Goal: Entertainment & Leisure: Consume media (video, audio)

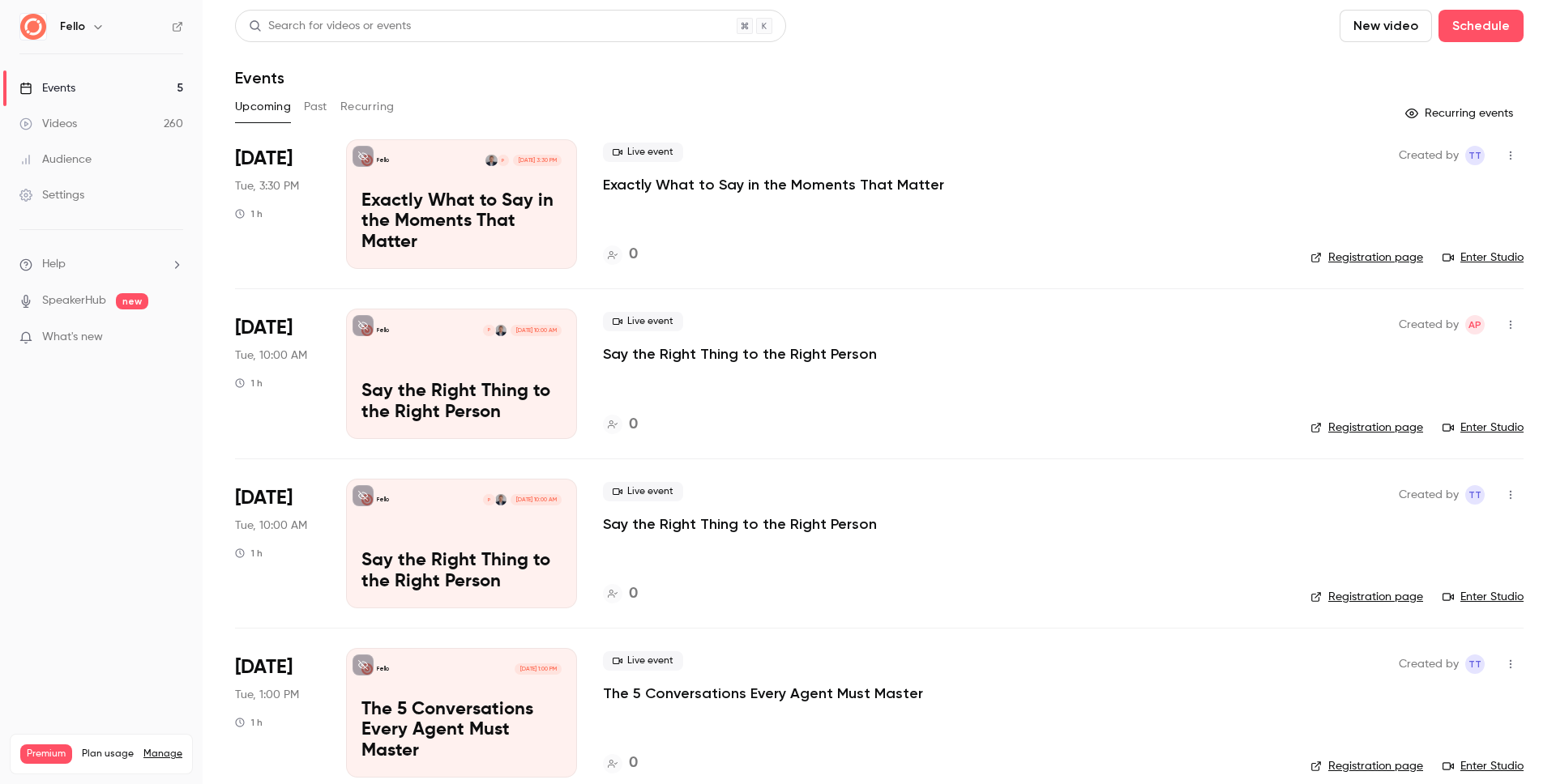
click at [88, 129] on link "Videos 260" at bounding box center [101, 124] width 203 height 36
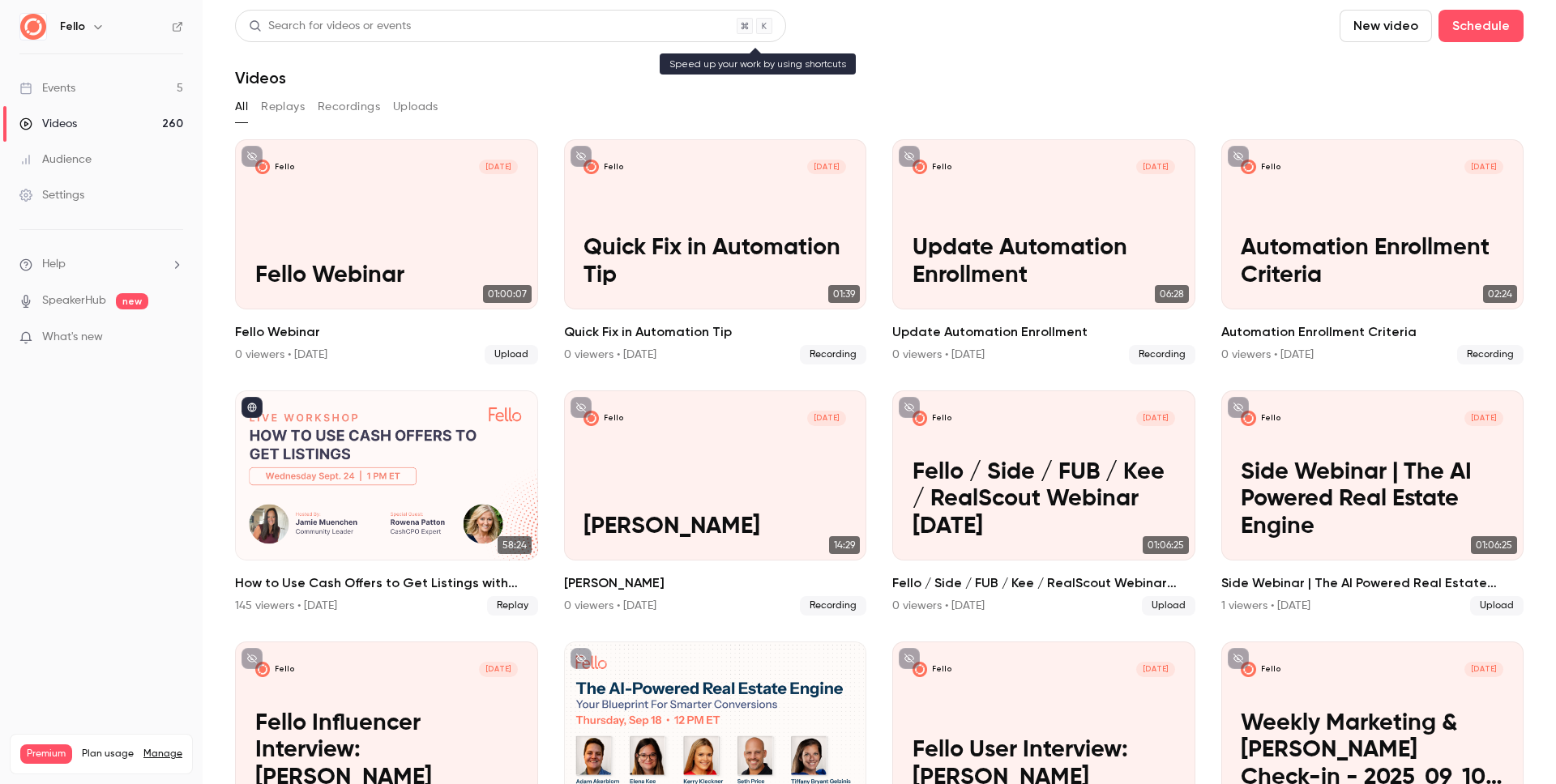
click at [506, 31] on div "Search for videos or events" at bounding box center [511, 26] width 551 height 32
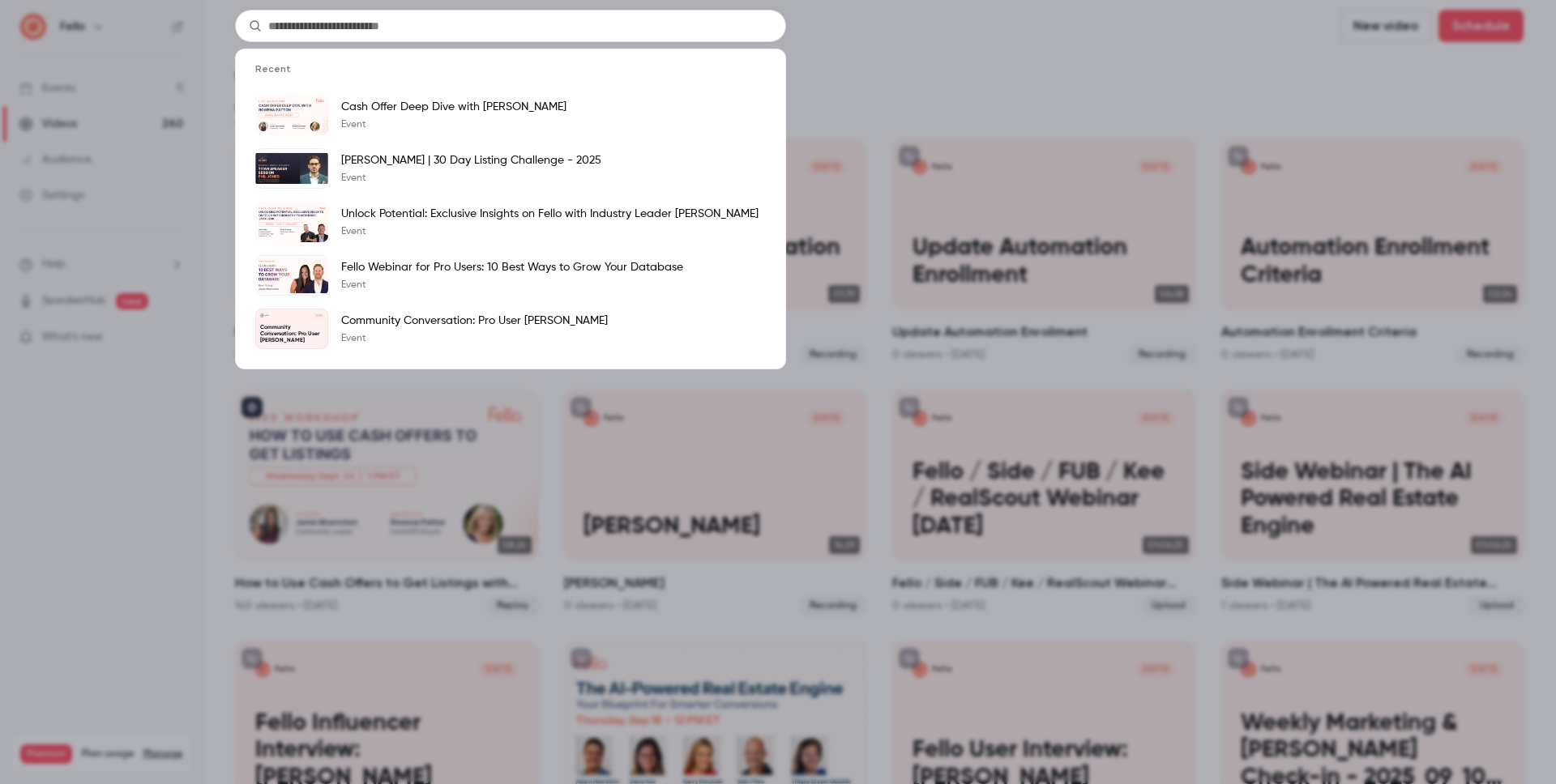
click at [973, 46] on div "Recent Cash Offer Deep Dive with [PERSON_NAME] Event [PERSON_NAME] | 30 Day Lis…" at bounding box center [778, 392] width 1556 height 784
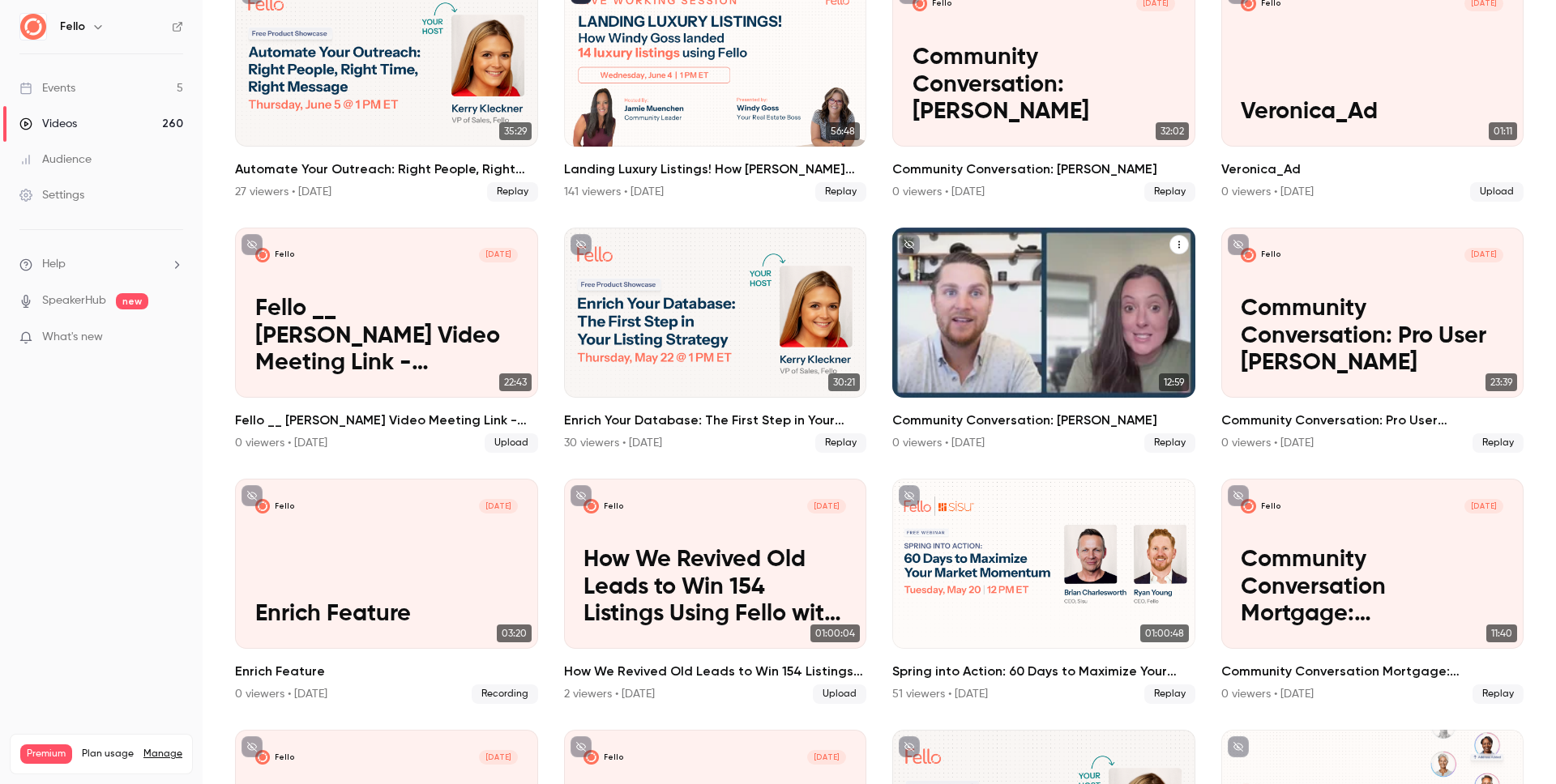
scroll to position [4185, 0]
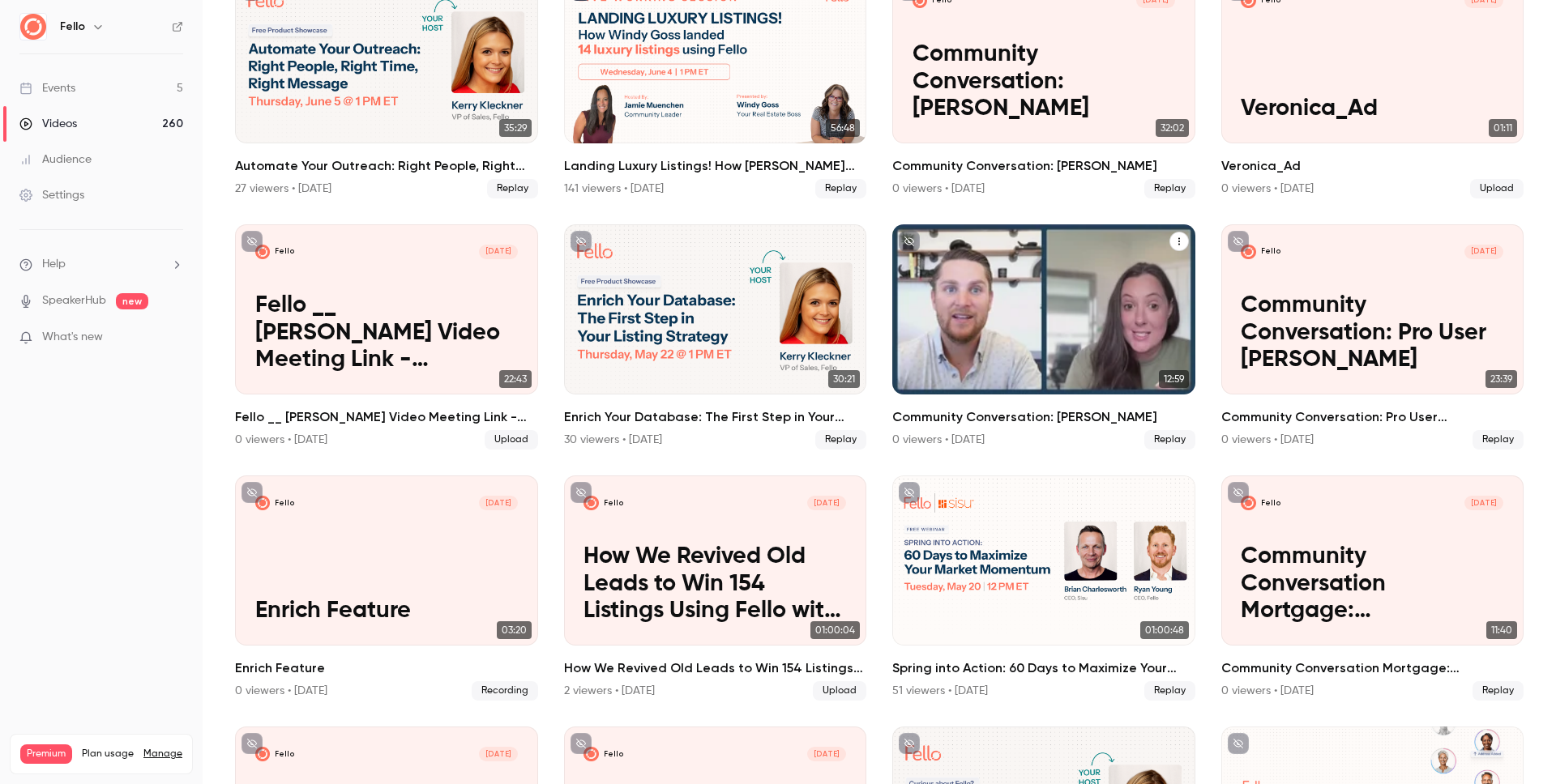
click at [1032, 408] on h2 "Community Conversation: [PERSON_NAME]" at bounding box center [1043, 417] width 303 height 19
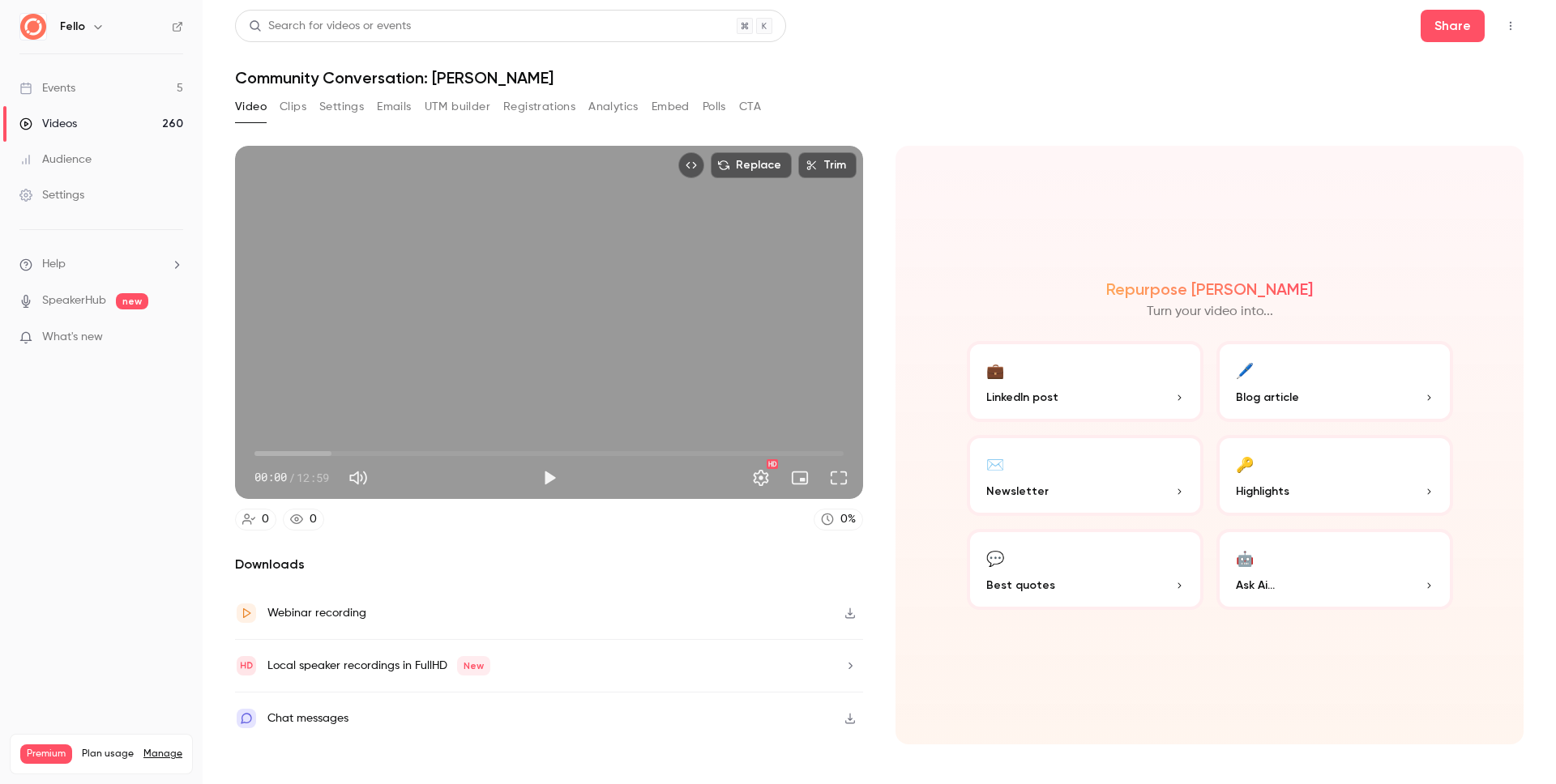
click at [298, 108] on button "Clips" at bounding box center [292, 106] width 27 height 26
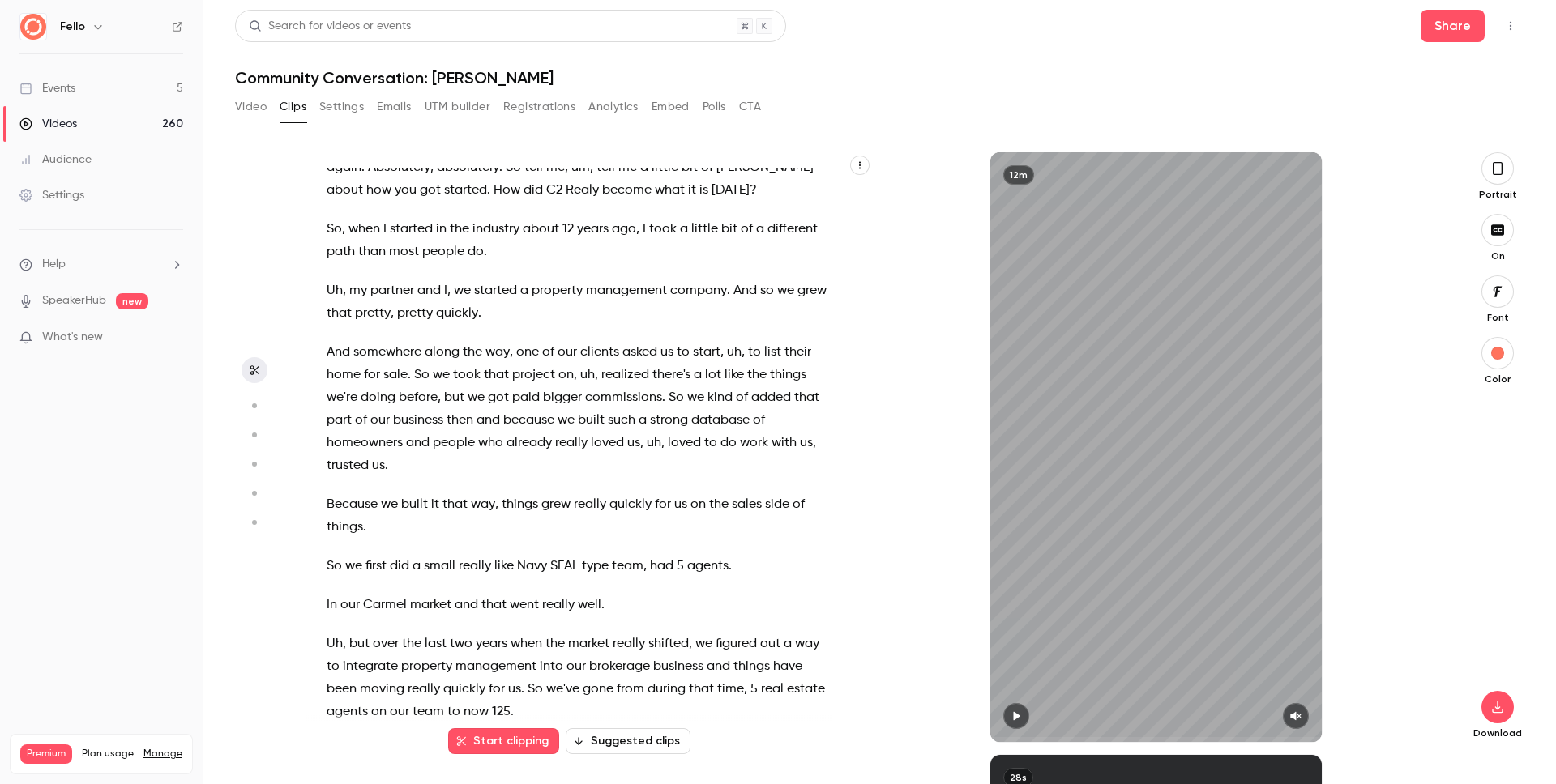
scroll to position [416, 0]
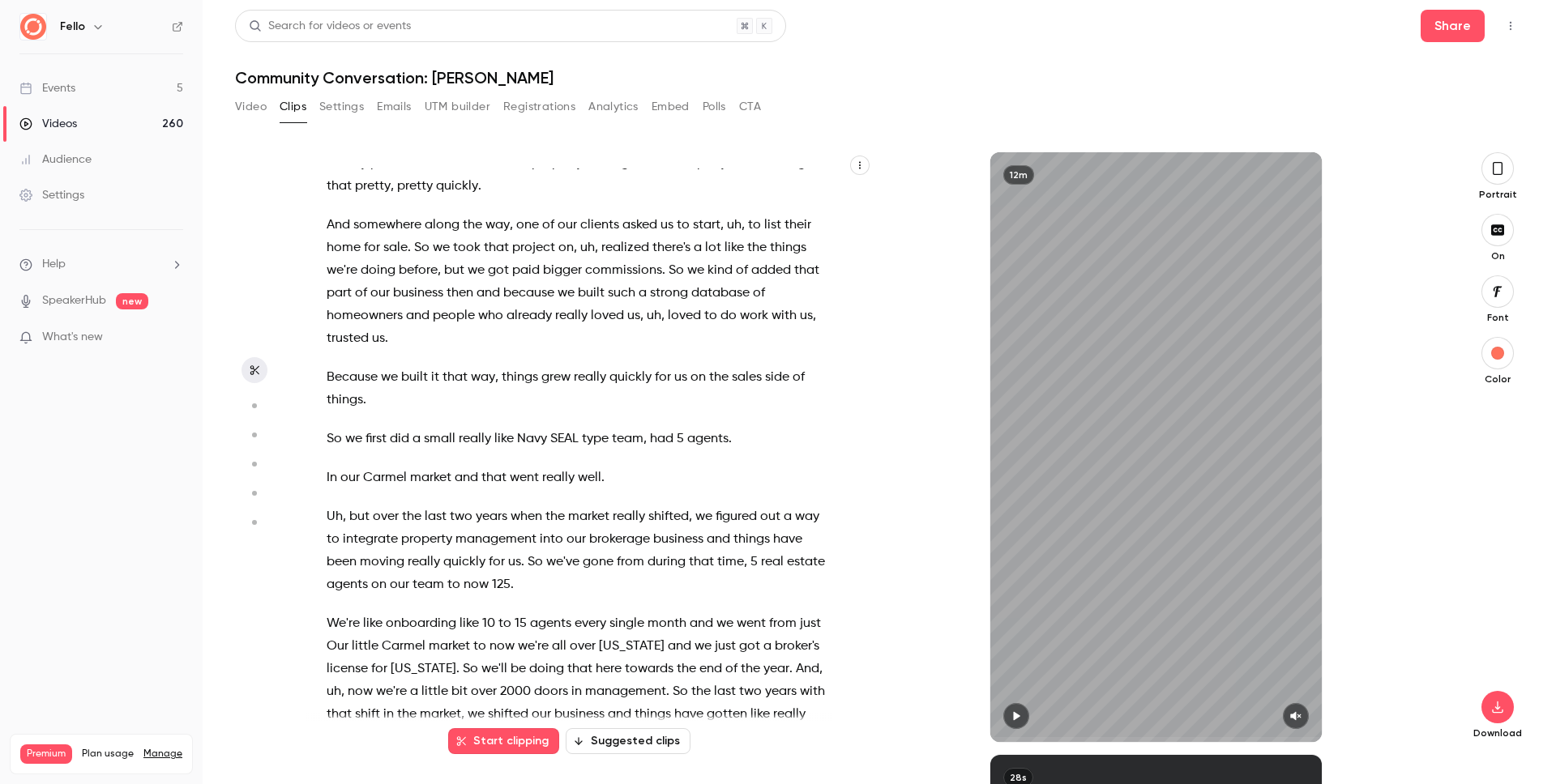
click at [236, 57] on header "Search for videos or events Share Community Conversation: [PERSON_NAME]" at bounding box center [879, 49] width 1289 height 78
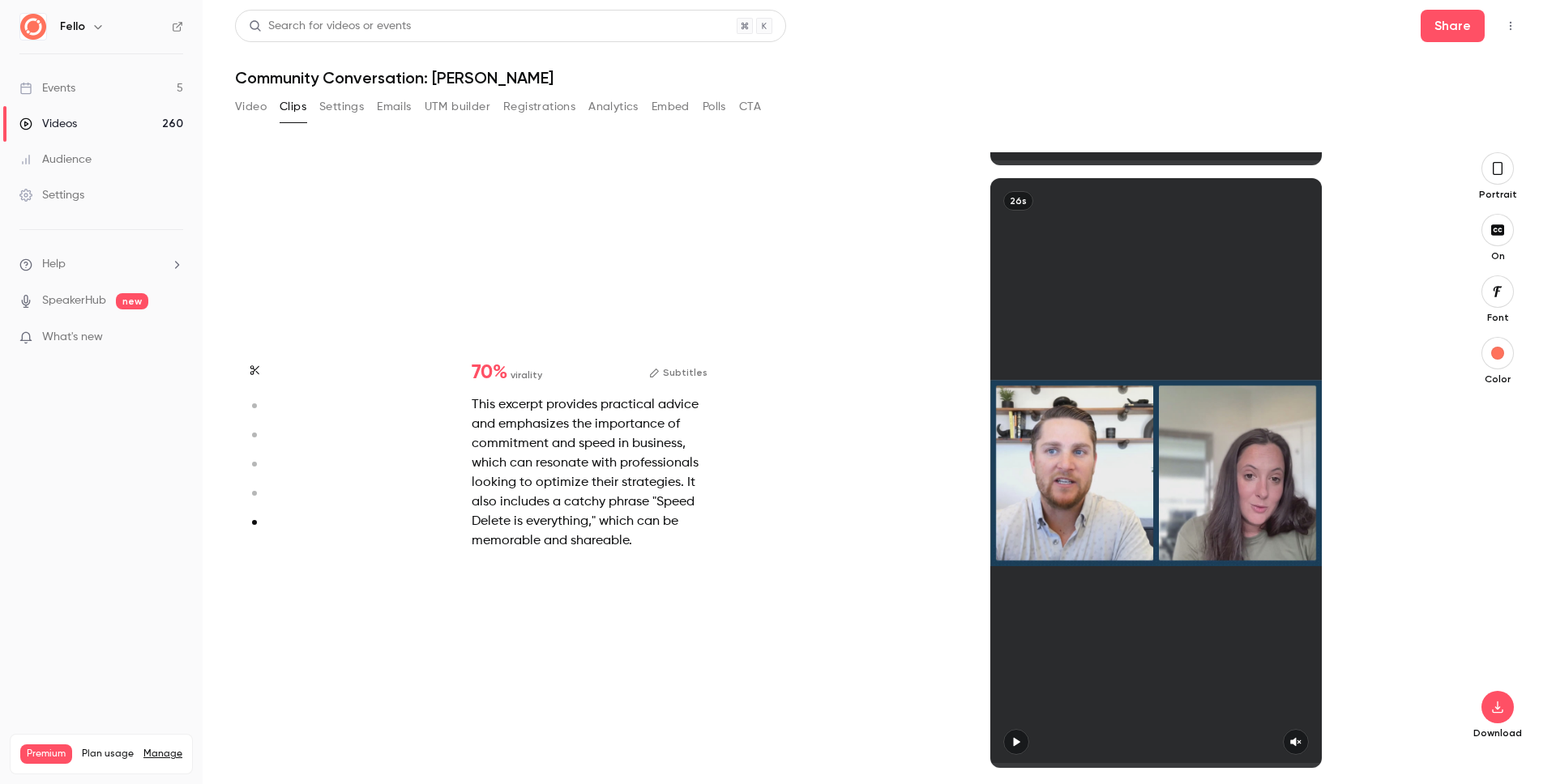
scroll to position [0, 0]
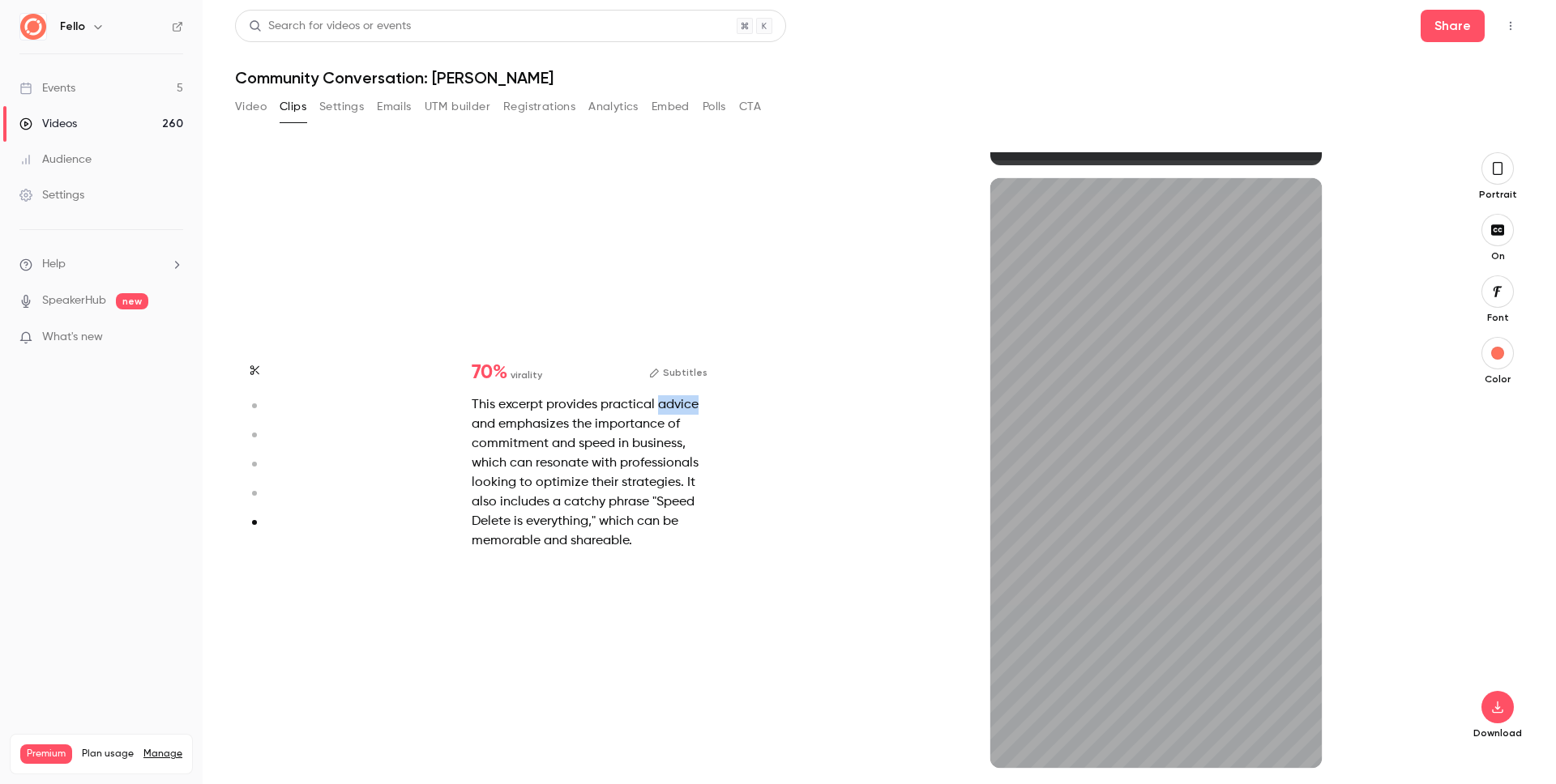
type input "***"
click at [257, 109] on button "Video" at bounding box center [251, 106] width 31 height 26
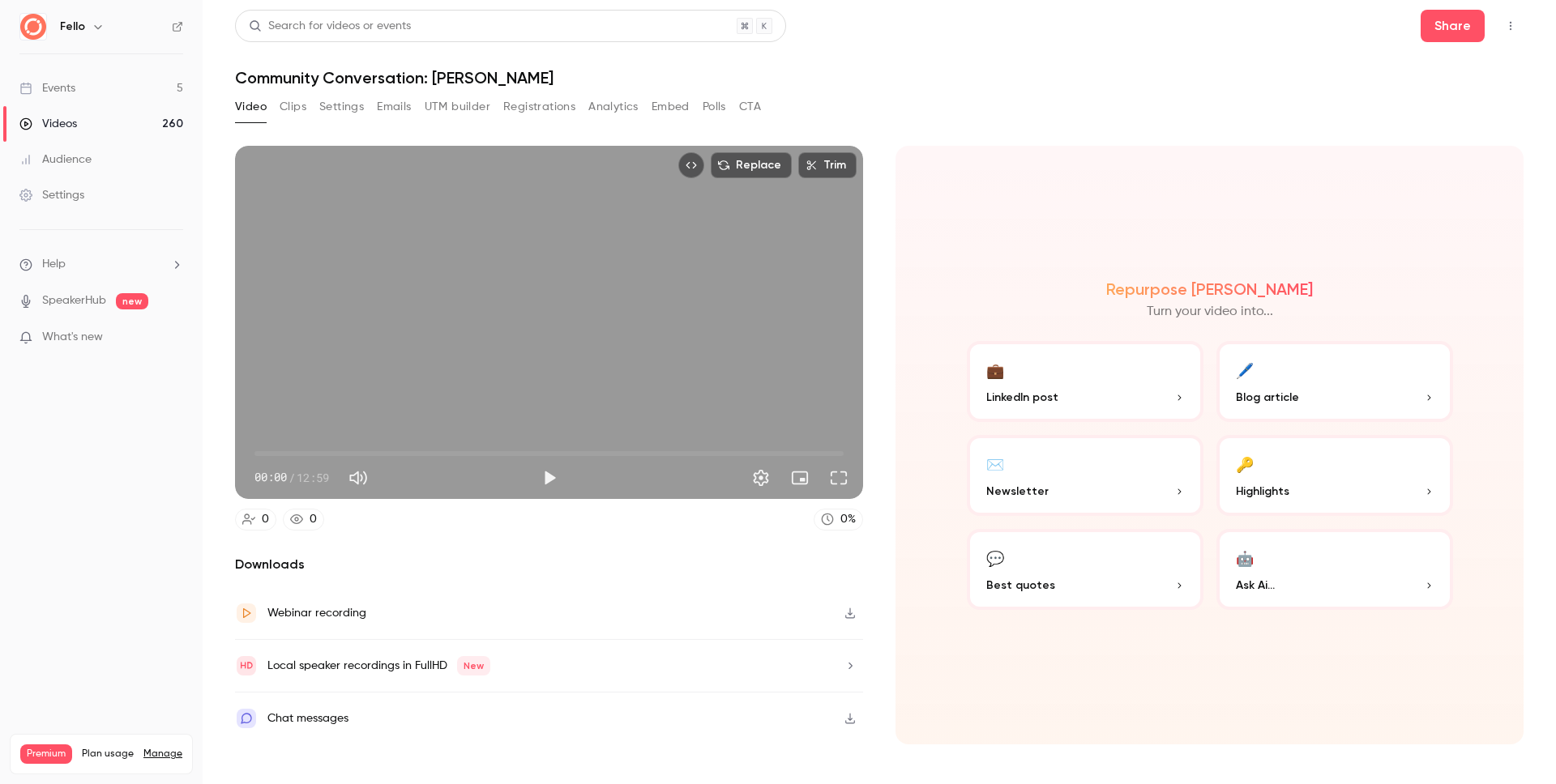
click at [286, 106] on button "Clips" at bounding box center [292, 106] width 27 height 26
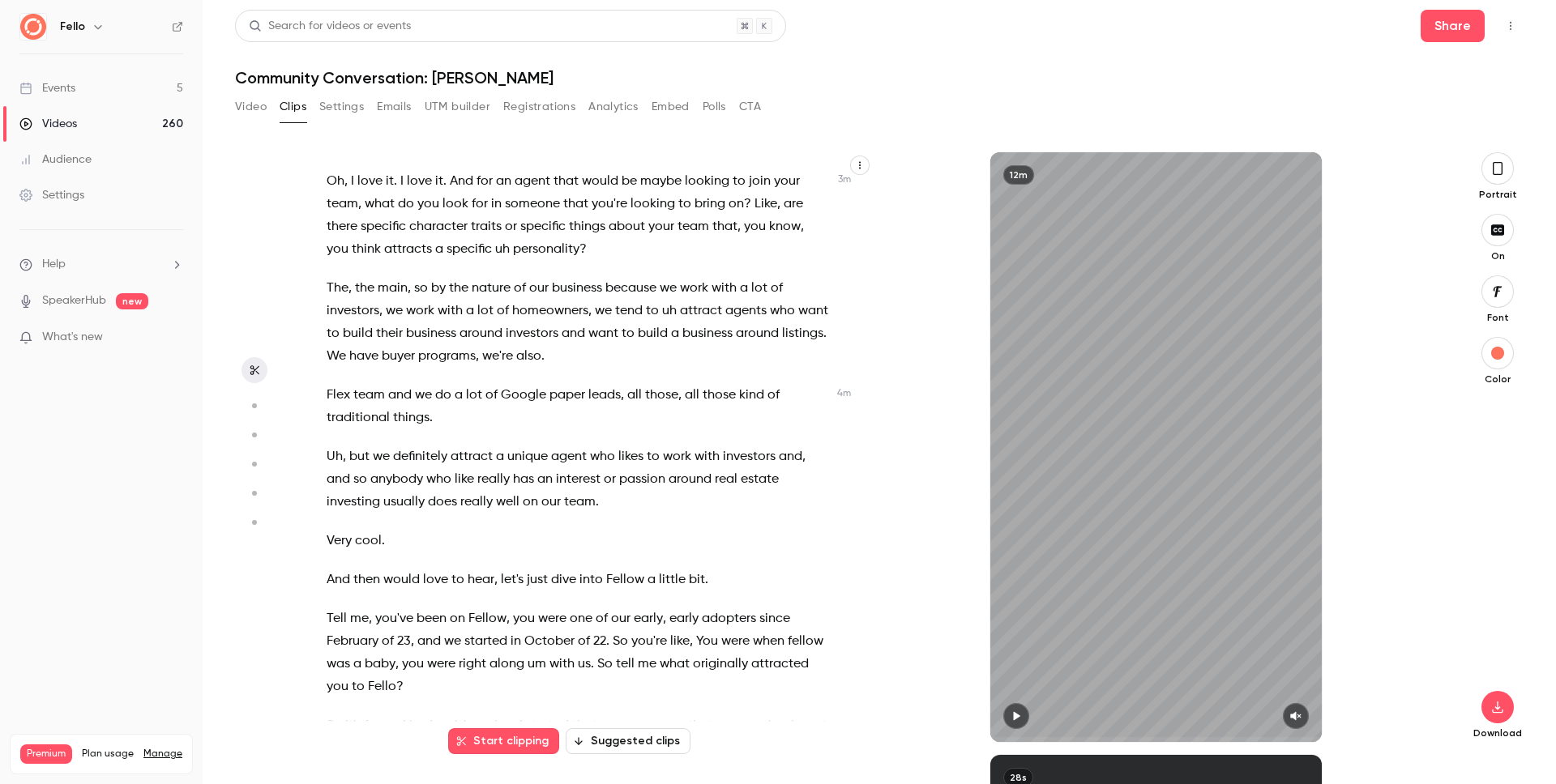
scroll to position [1611, 0]
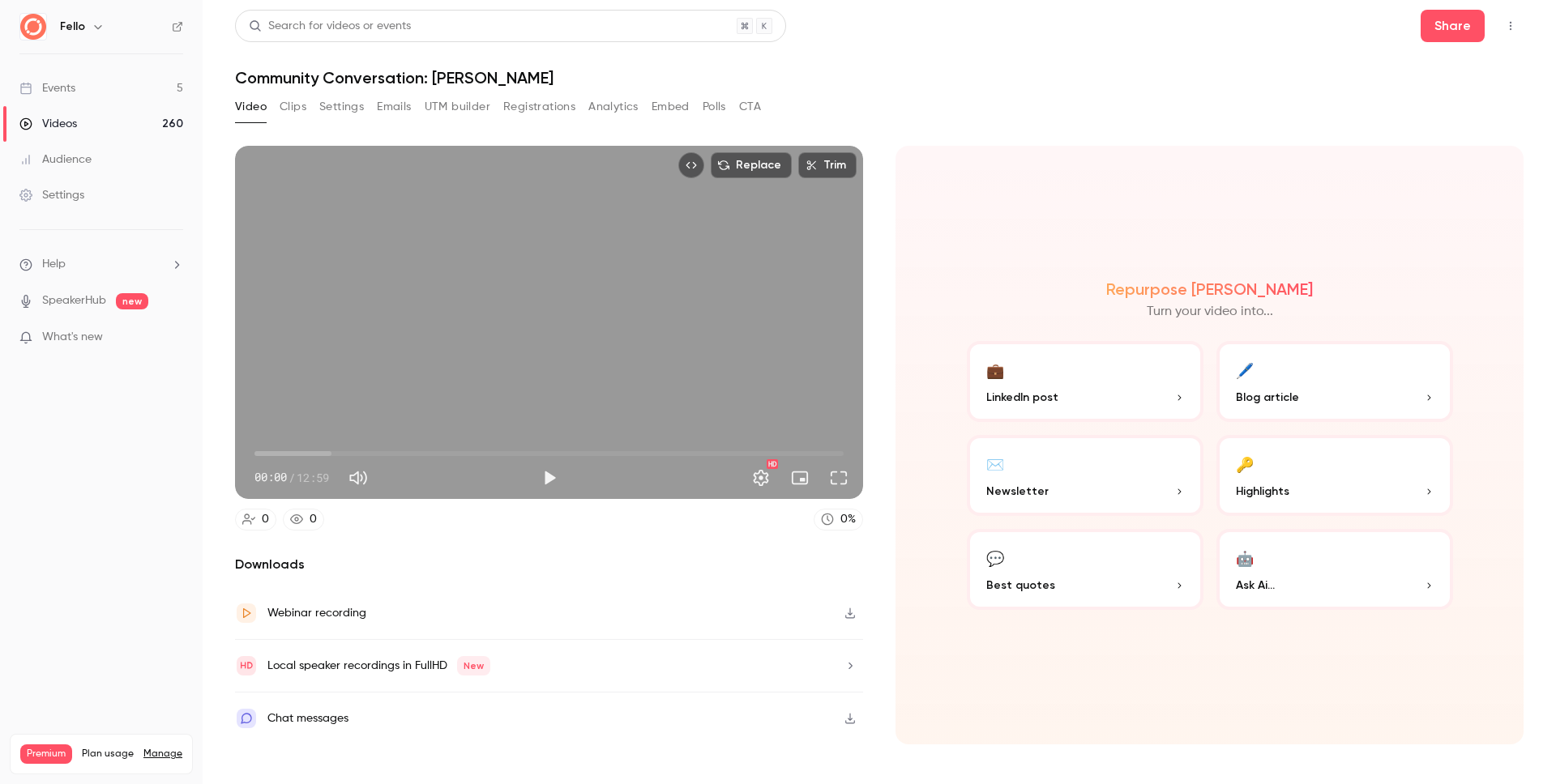
click at [127, 124] on link "Videos 260" at bounding box center [101, 124] width 203 height 36
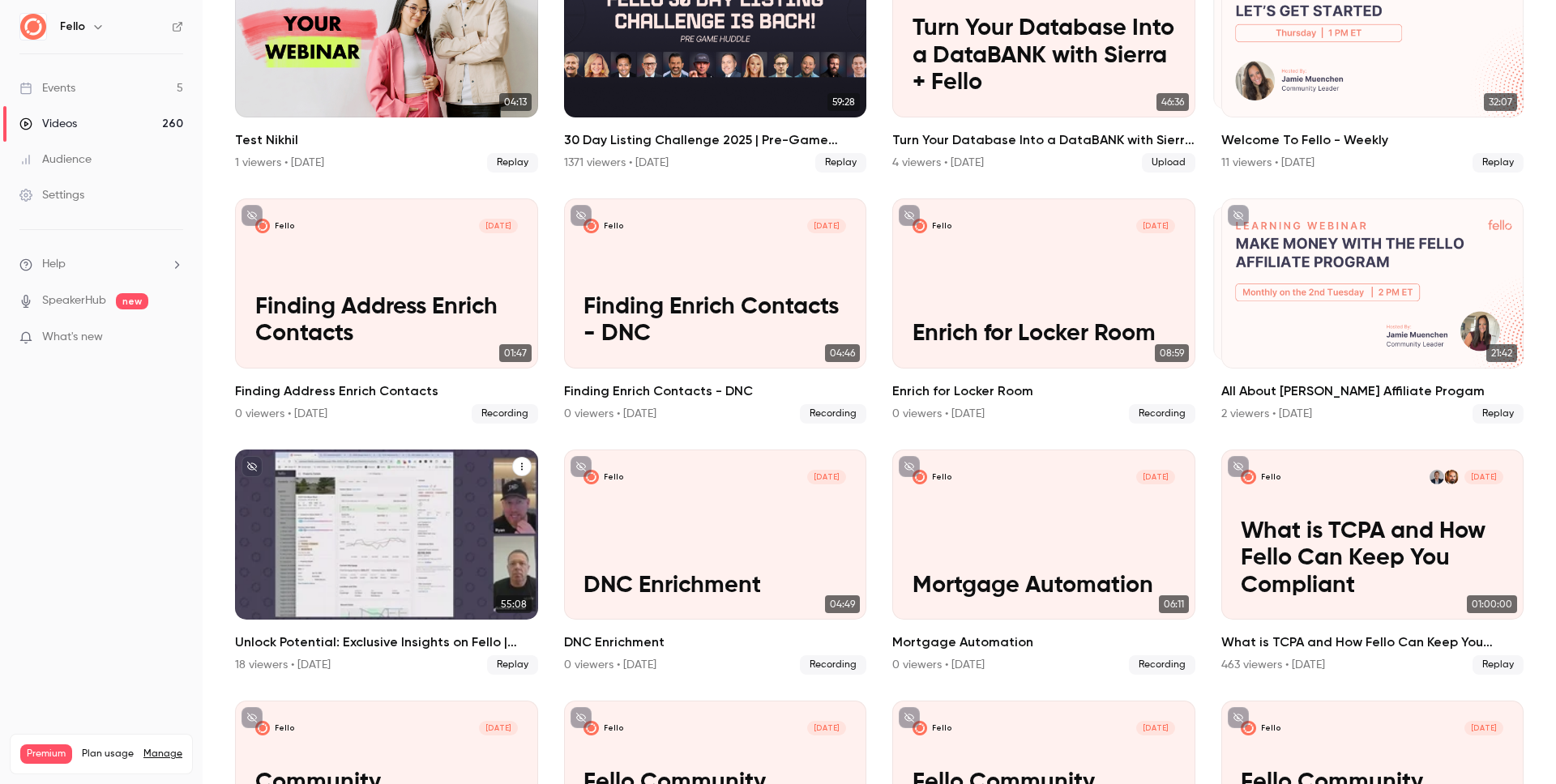
scroll to position [7708, 0]
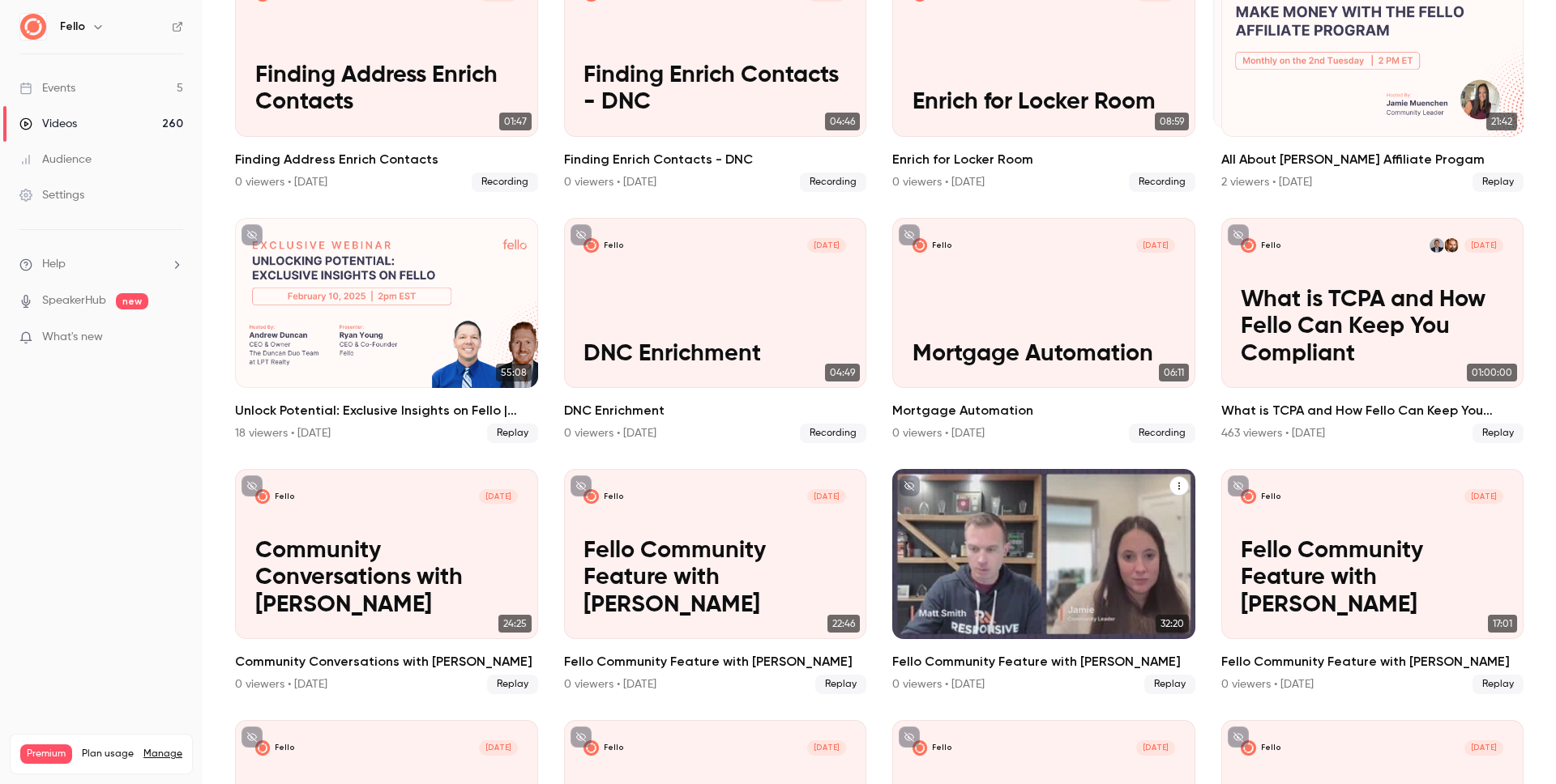
click at [1022, 652] on h2 "Fello Community Feature with [PERSON_NAME]" at bounding box center [1043, 661] width 303 height 19
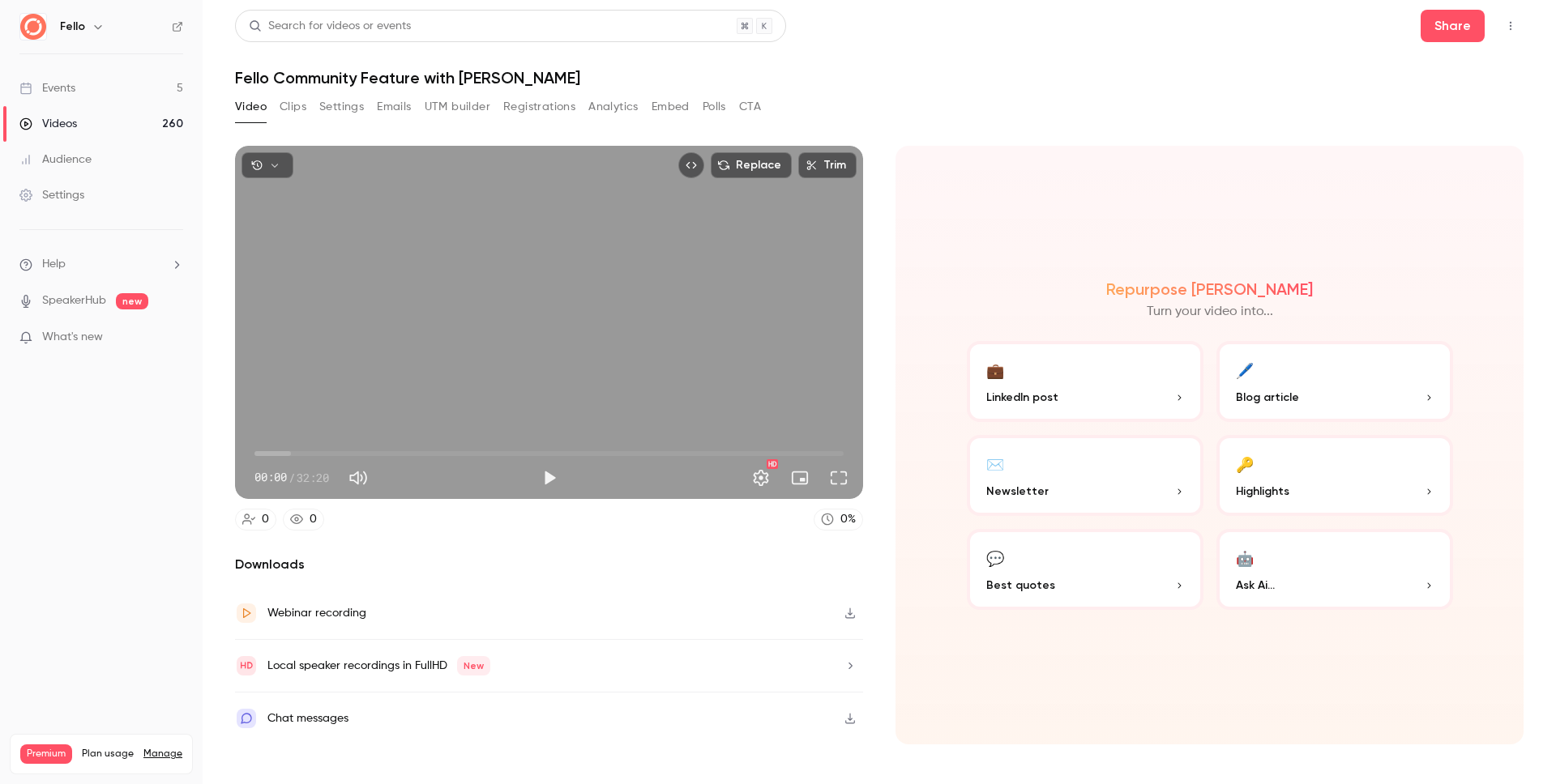
click at [285, 108] on button "Clips" at bounding box center [292, 106] width 27 height 26
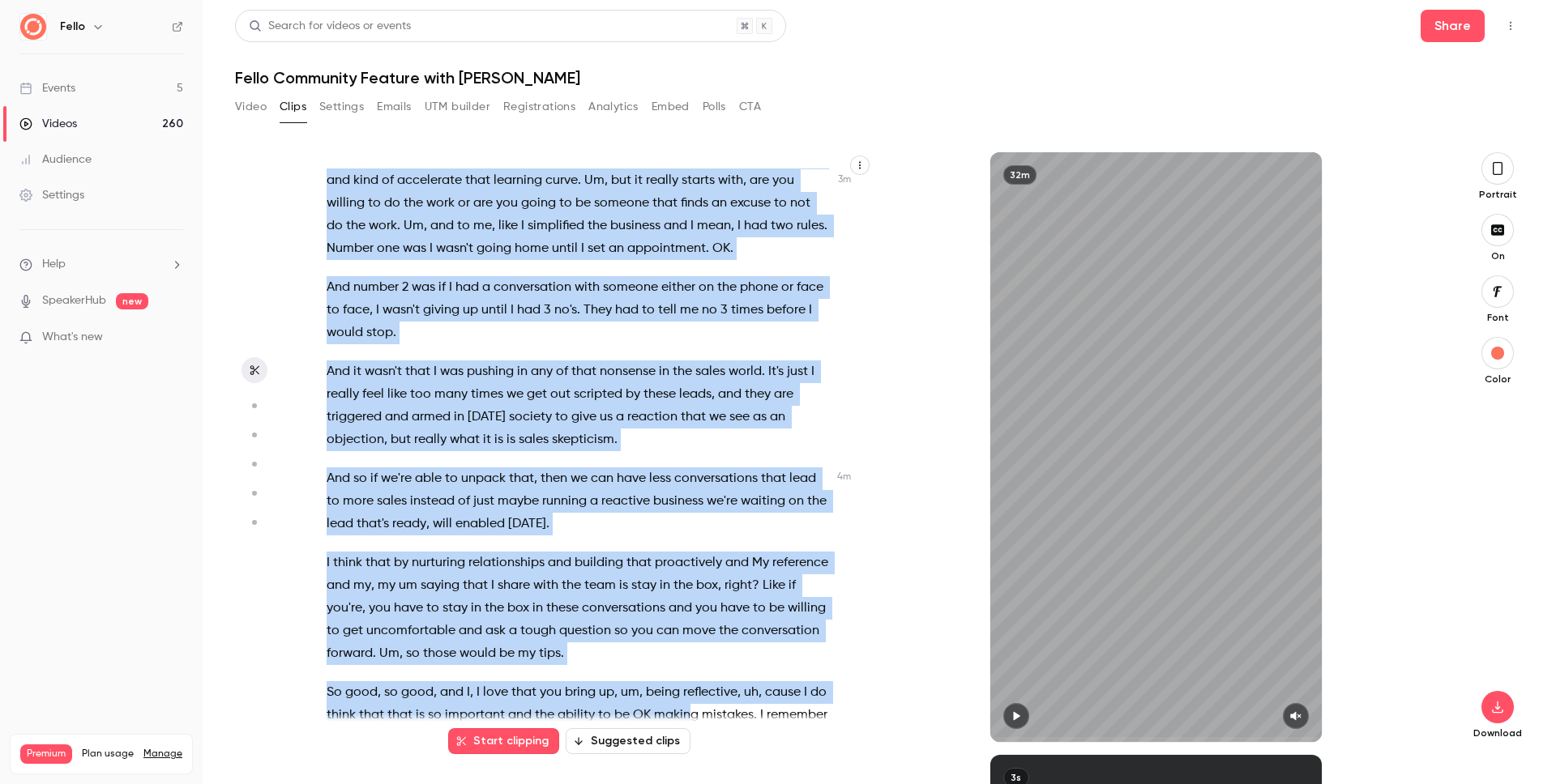
scroll to position [1475, 0]
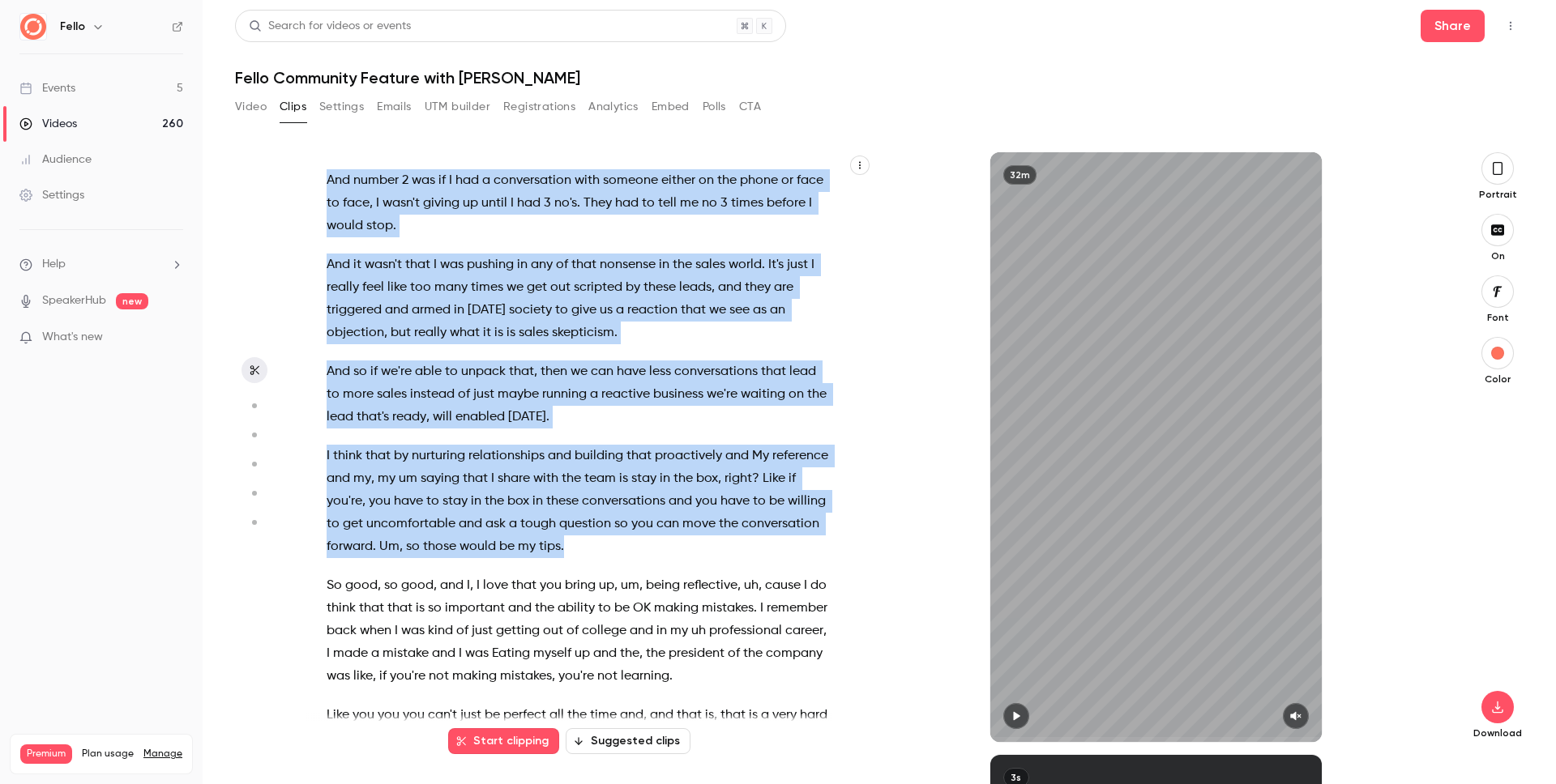
drag, startPoint x: 615, startPoint y: 455, endPoint x: 699, endPoint y: 591, distance: 159.8
click at [699, 591] on div "All right , we're live . Welcome everybody . Thank you so much for tuning into …" at bounding box center [585, 455] width 558 height 574
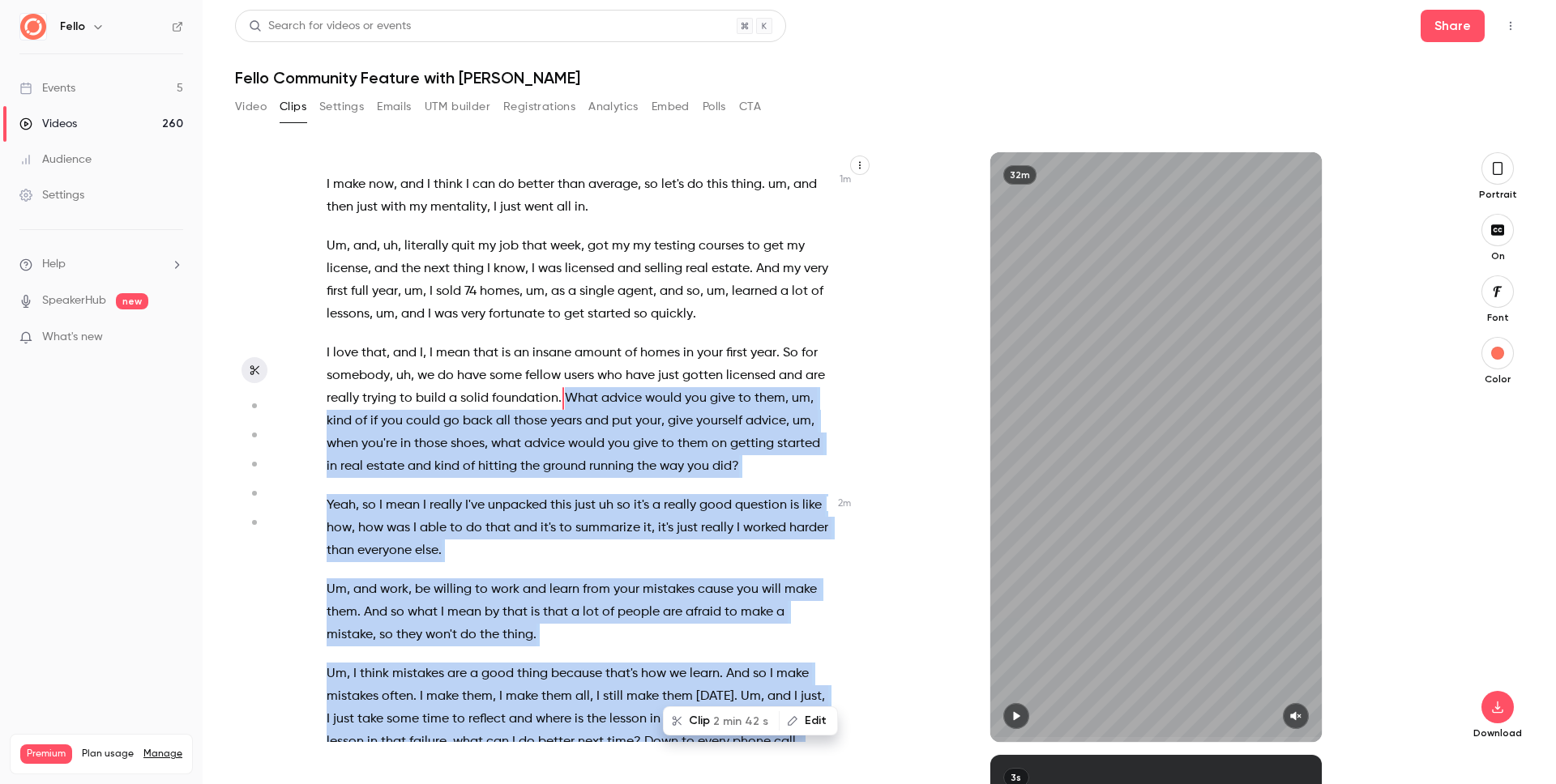
scroll to position [530, 0]
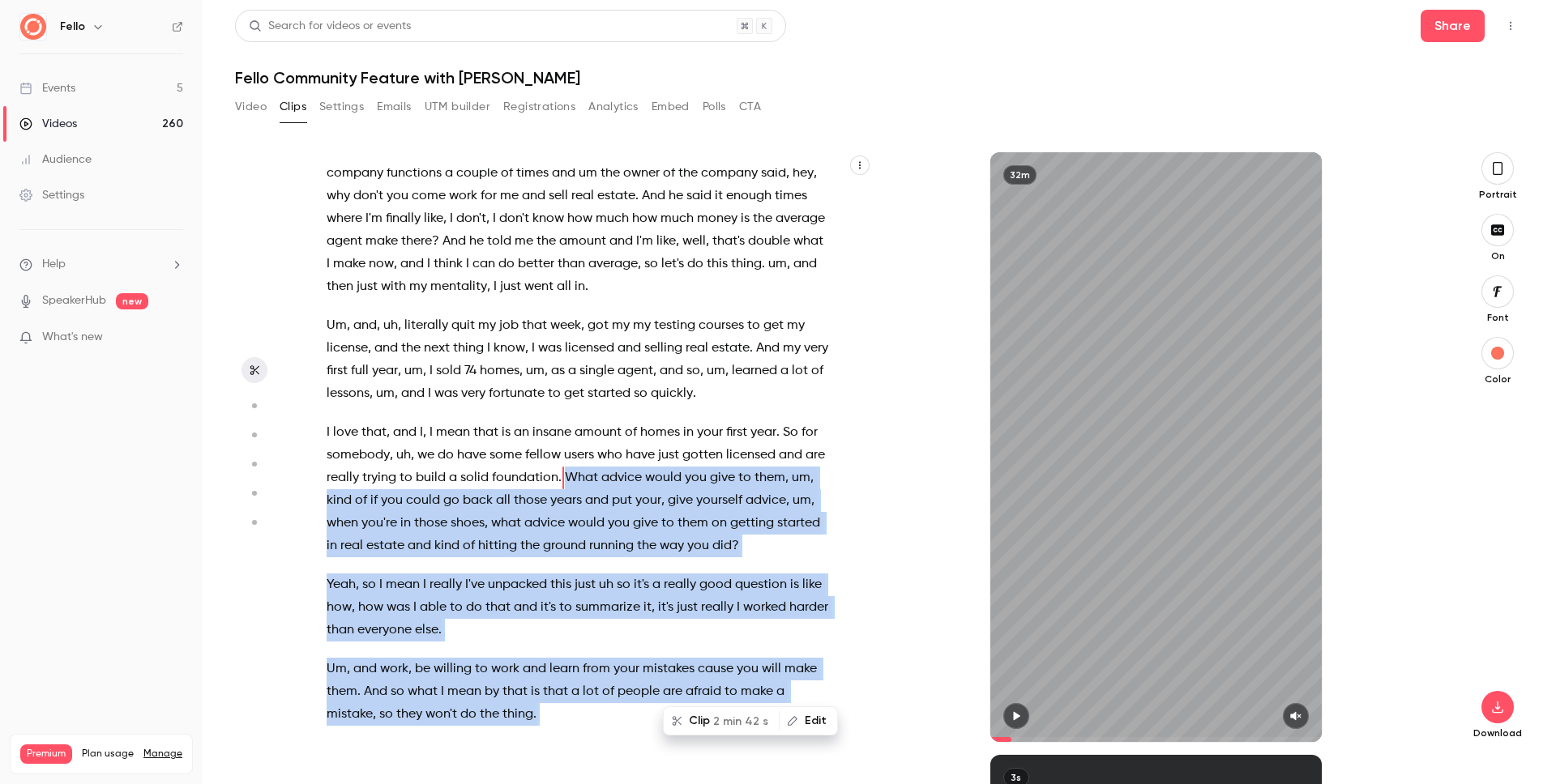
click at [1293, 719] on icon "button" at bounding box center [1296, 716] width 13 height 11
click at [1486, 236] on button "button" at bounding box center [1497, 230] width 32 height 32
click at [1494, 174] on icon "button" at bounding box center [1497, 168] width 13 height 17
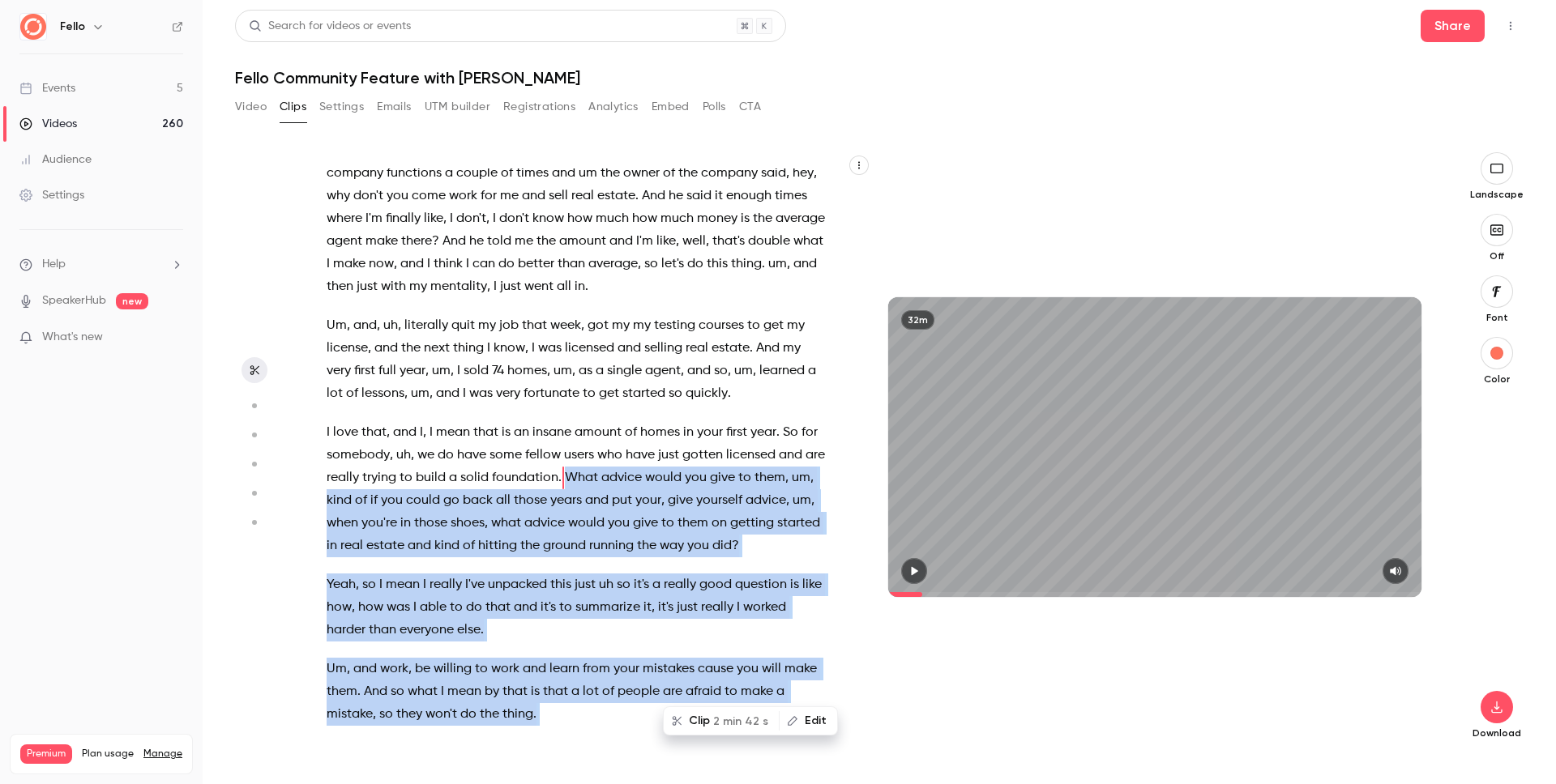
click at [723, 720] on span "2 min 42 s" at bounding box center [740, 721] width 55 height 17
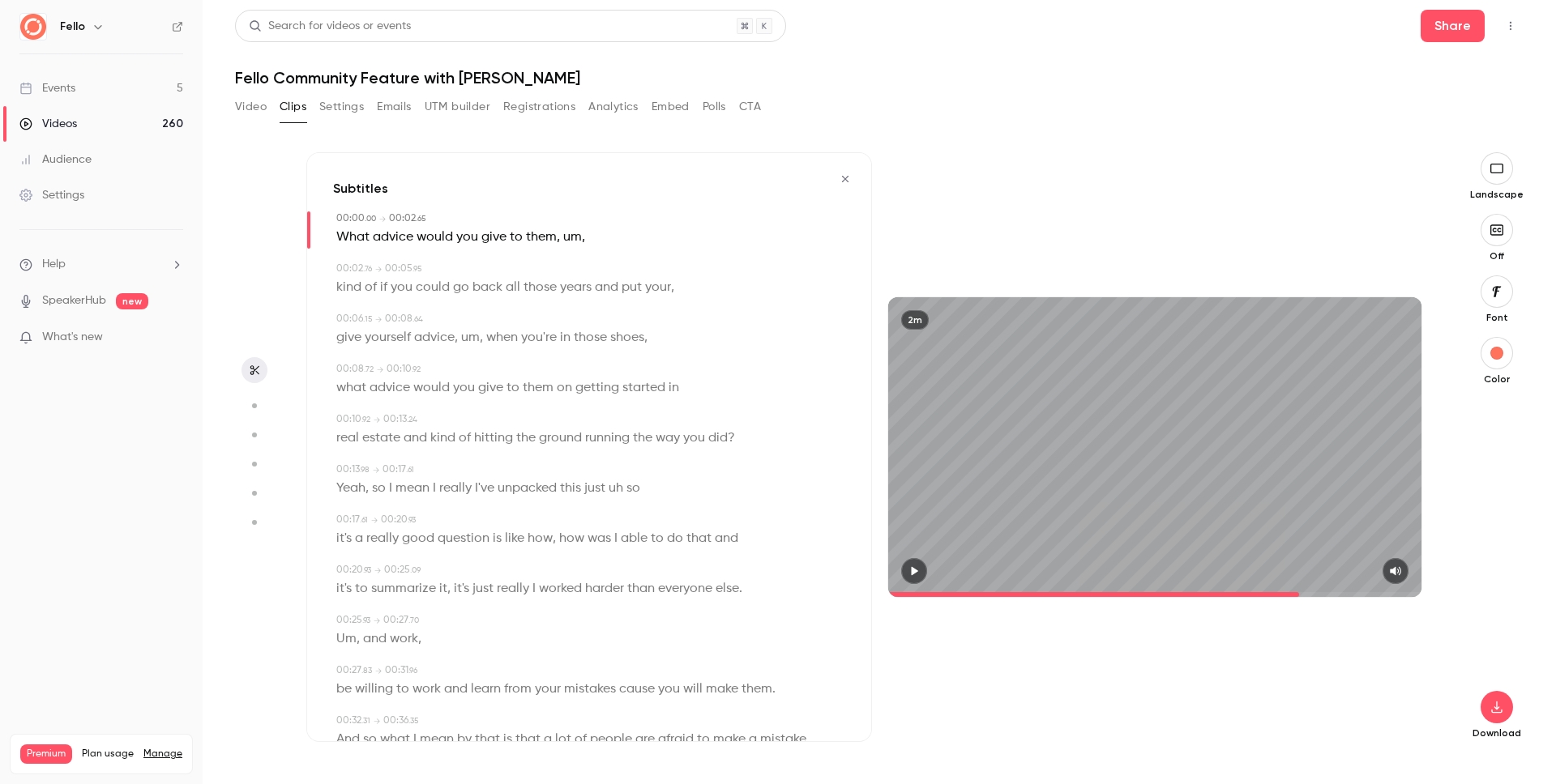
type input "*"
click at [1500, 702] on icon "button" at bounding box center [1496, 707] width 19 height 13
click at [1360, 694] on span "High quality requires longer processing" at bounding box center [1375, 693] width 185 height 17
